Goal: Transaction & Acquisition: Purchase product/service

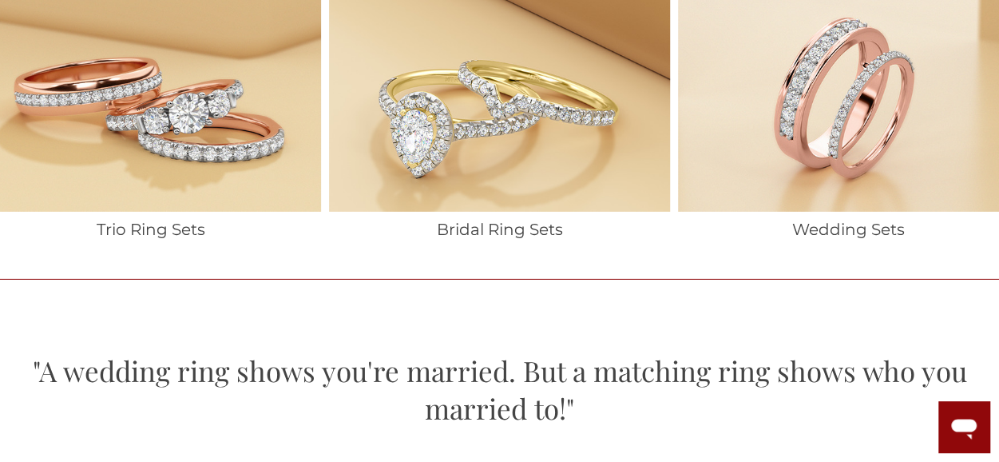
scroll to position [2316, 0]
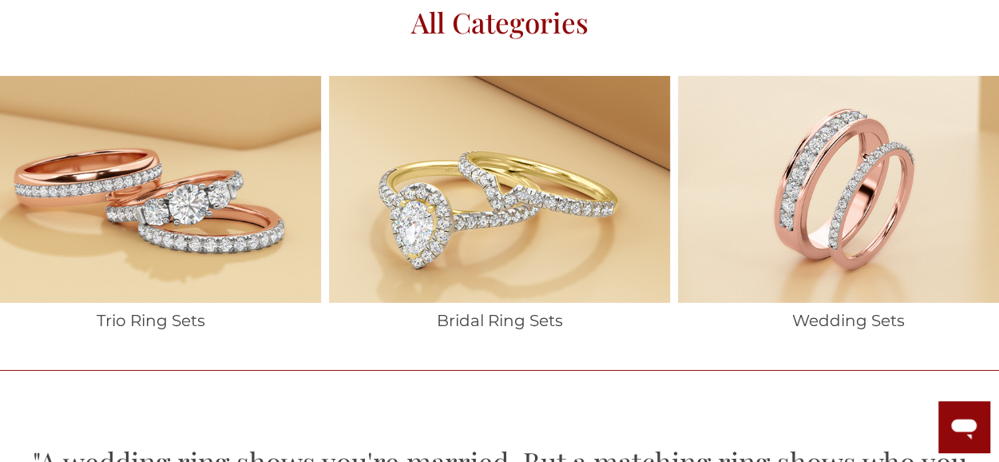
click at [417, 311] on h1 "Bridal Ring Sets" at bounding box center [499, 320] width 340 height 19
click at [454, 311] on h1 "Bridal Ring Sets" at bounding box center [499, 320] width 340 height 19
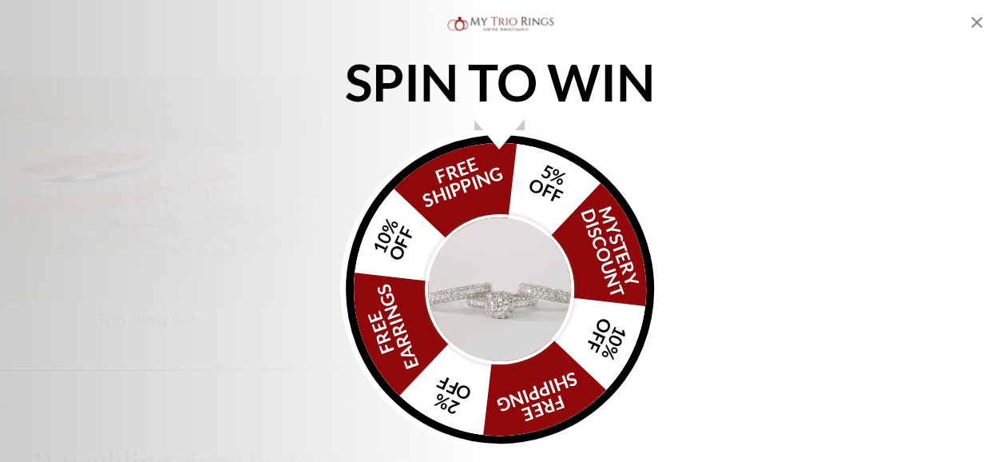
drag, startPoint x: 494, startPoint y: 293, endPoint x: 496, endPoint y: 280, distance: 13.8
click at [494, 293] on img "Alia popup" at bounding box center [500, 289] width 150 height 150
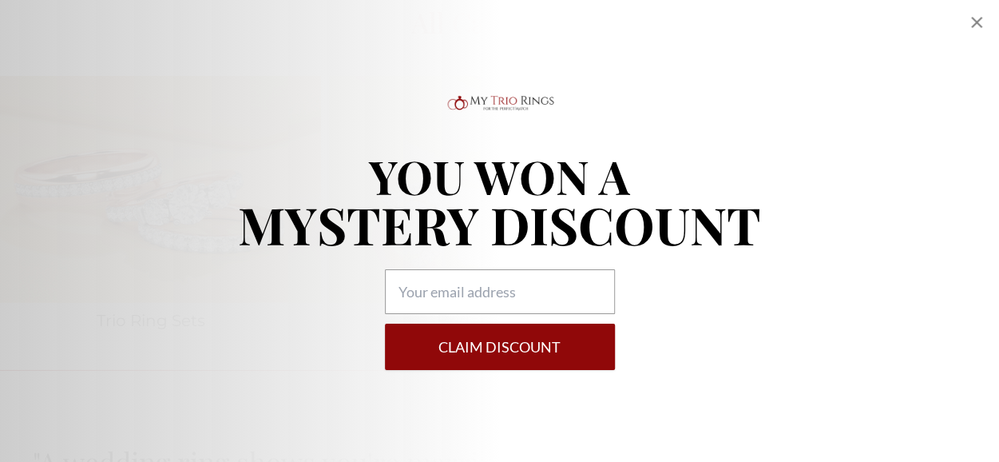
click at [553, 344] on button "Claim DISCOUNT" at bounding box center [500, 346] width 230 height 46
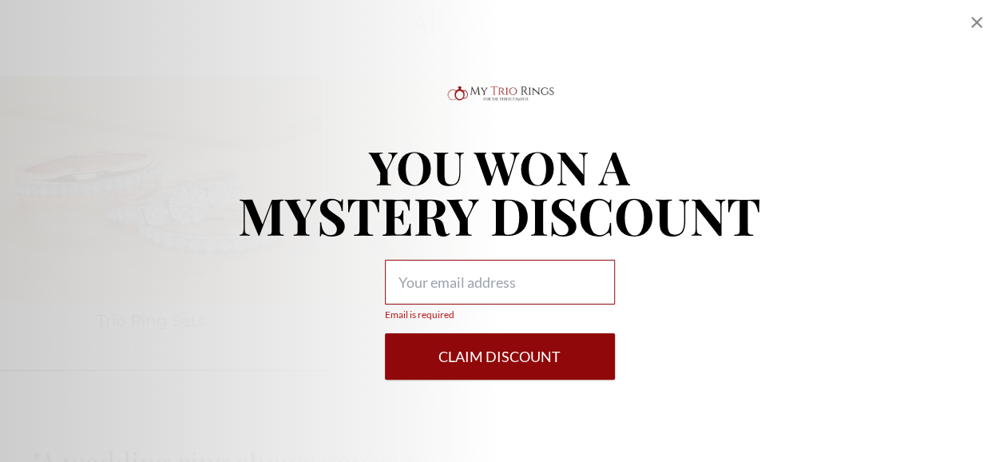
click at [511, 297] on input "Email is required" at bounding box center [500, 282] width 230 height 45
type input "[EMAIL_ADDRESS][DOMAIN_NAME]"
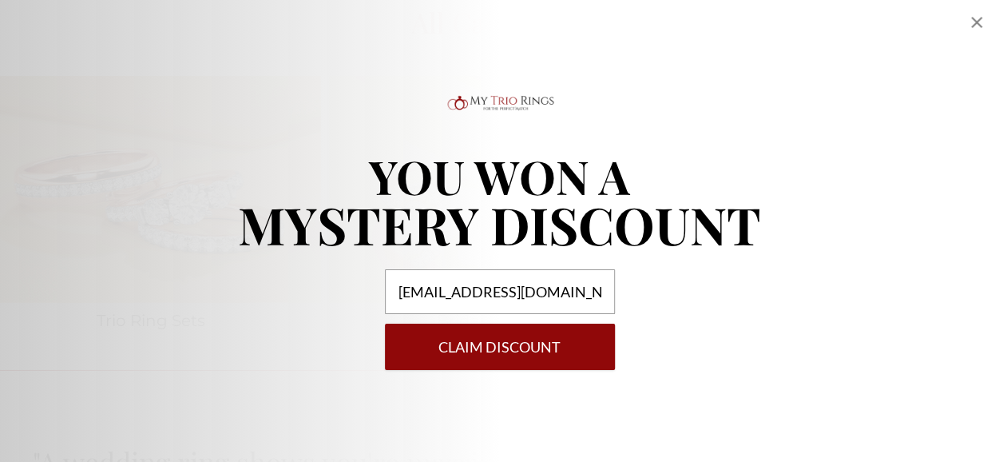
click at [529, 355] on button "Claim DISCOUNT" at bounding box center [500, 346] width 230 height 46
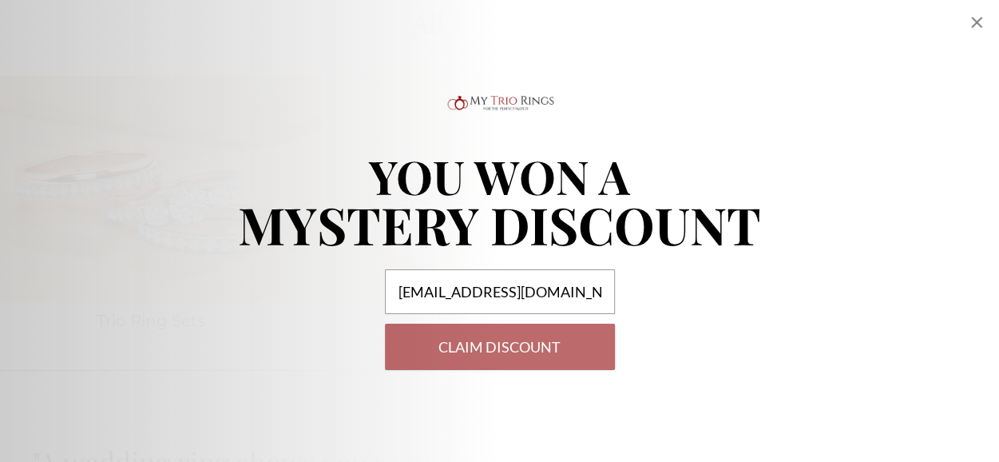
select select "US"
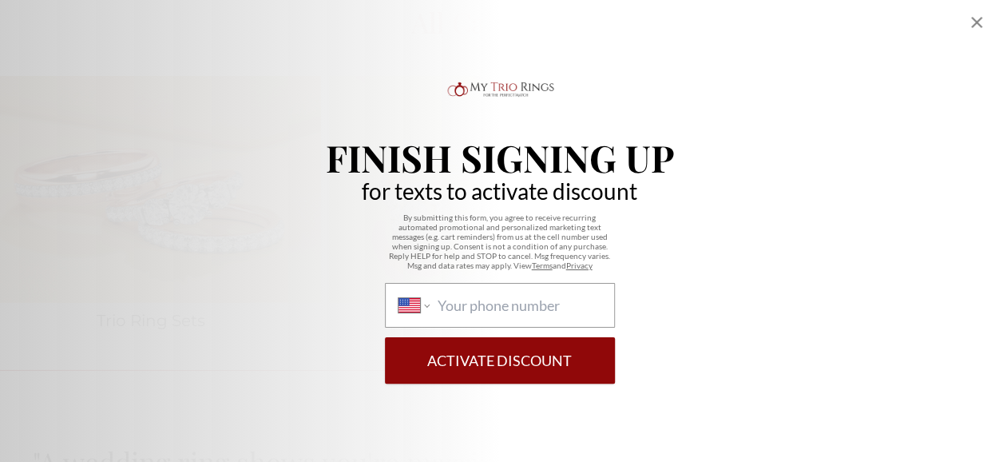
click at [540, 363] on button "Activate Discount" at bounding box center [500, 360] width 230 height 46
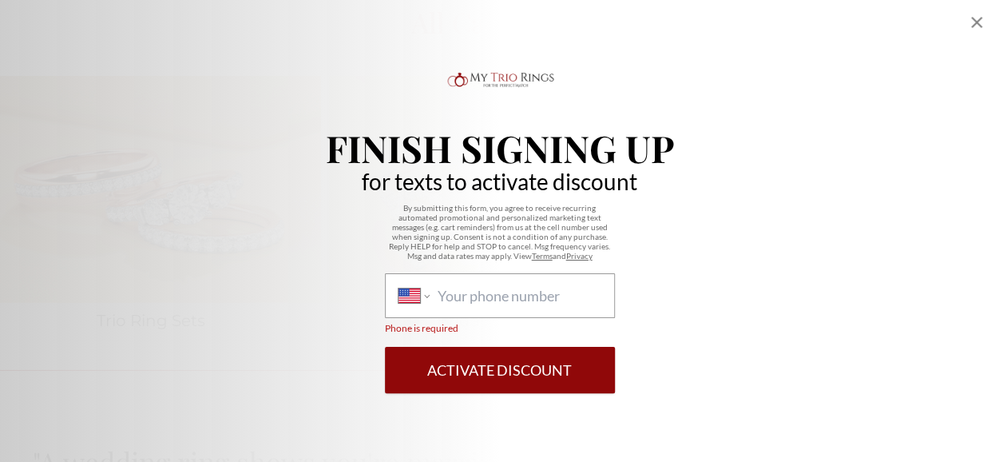
click at [540, 363] on button "Activate Discount" at bounding box center [500, 370] width 230 height 46
